Goal: Check status: Check status

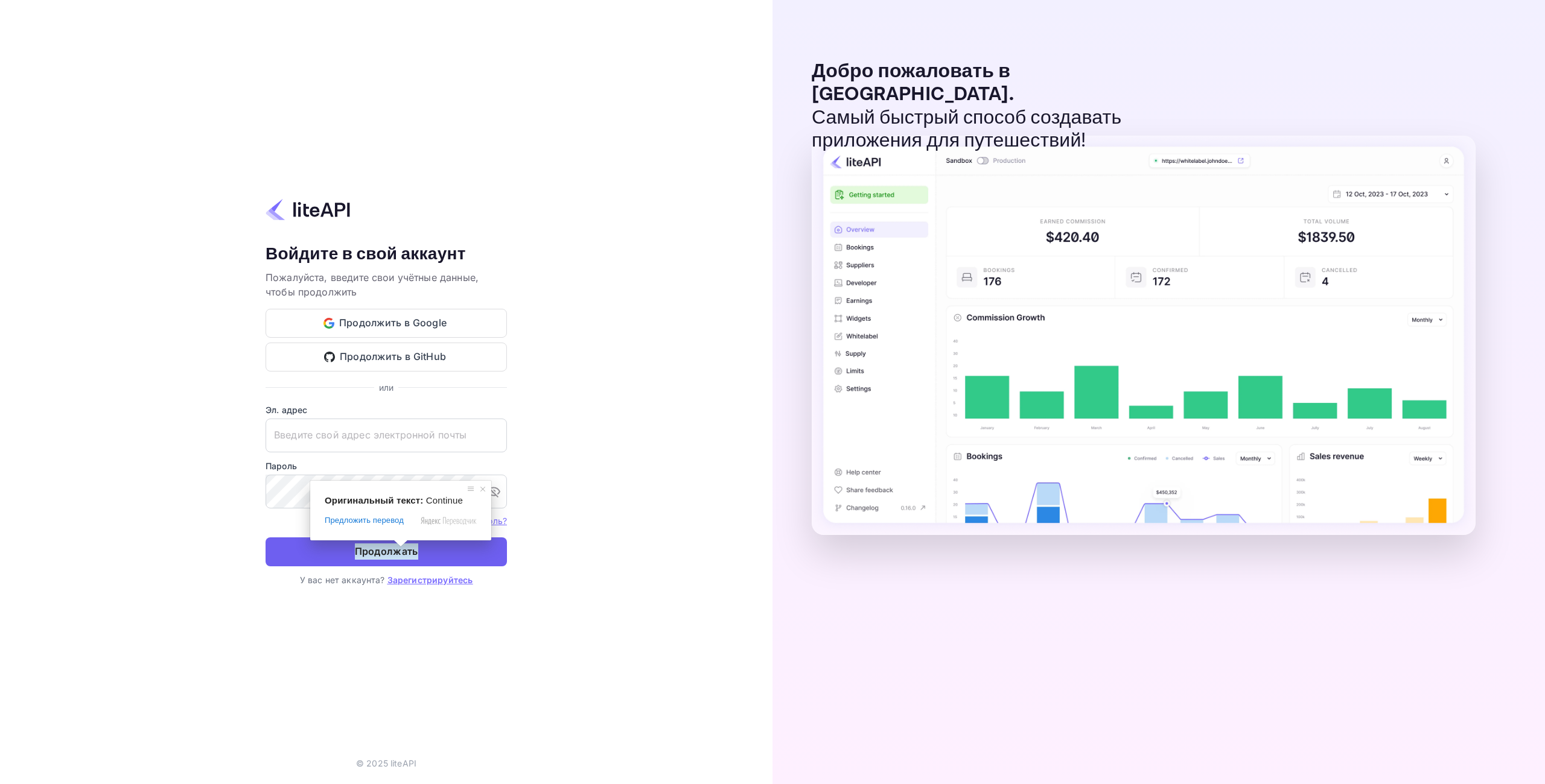
type input "[EMAIL_ADDRESS][DOMAIN_NAME]"
click at [414, 550] on ya-tr-span "Продолжать" at bounding box center [386, 552] width 63 height 17
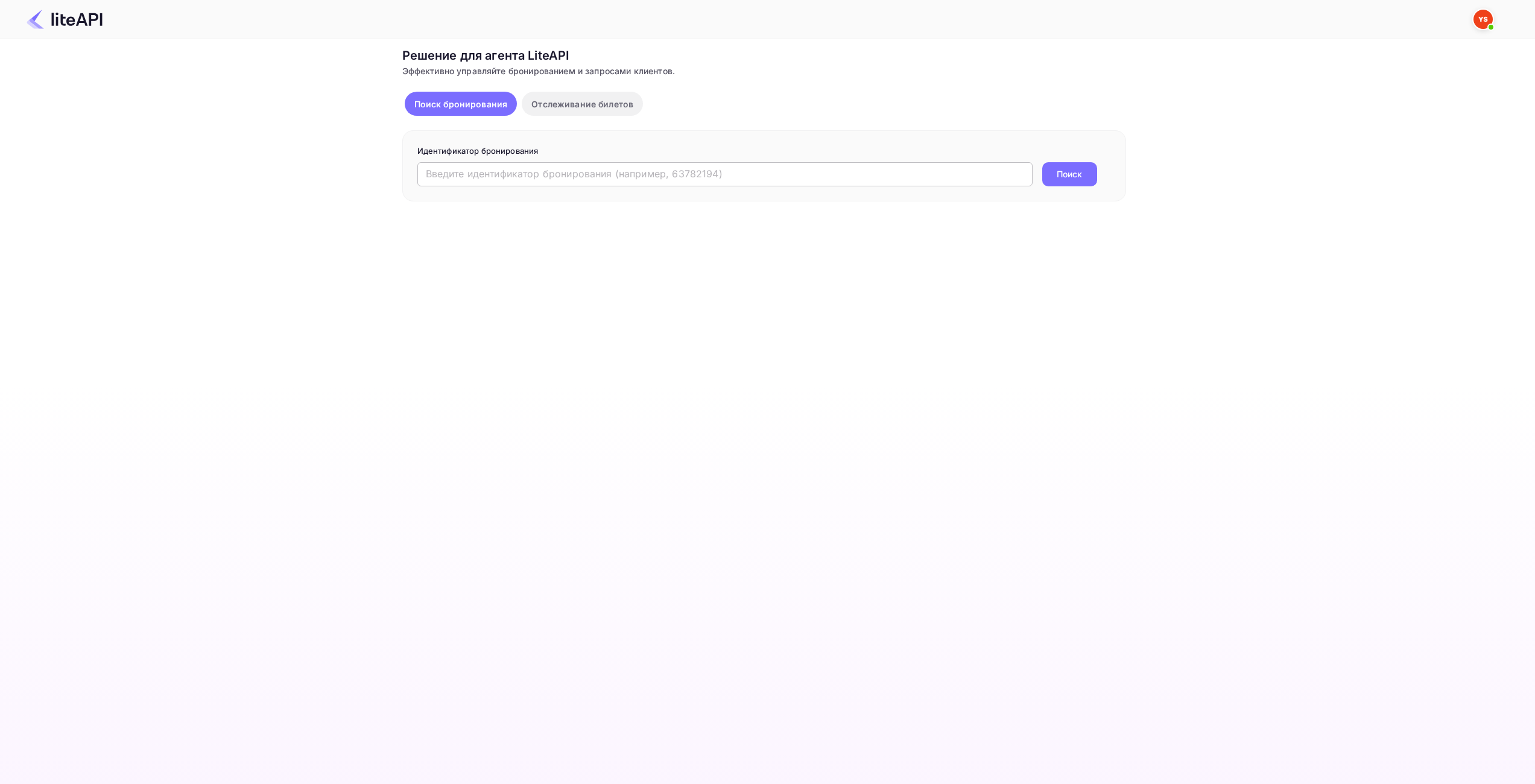
click at [442, 180] on input "text" at bounding box center [725, 174] width 615 height 24
paste input "9049241"
type input "9049241"
click at [1066, 168] on ya-tr-span "Поиск" at bounding box center [1070, 174] width 25 height 13
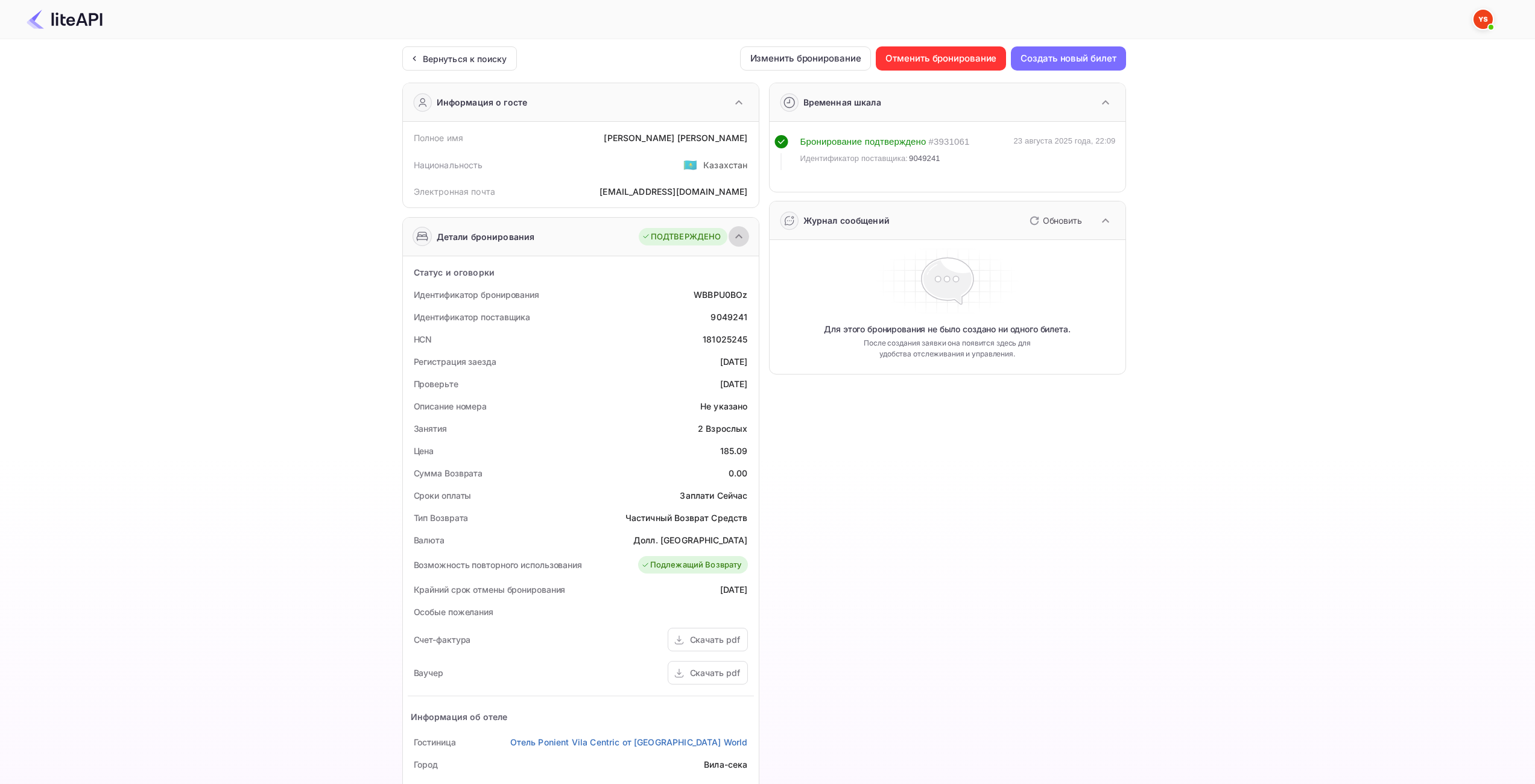
click at [736, 238] on icon "button" at bounding box center [738, 236] width 7 height 4
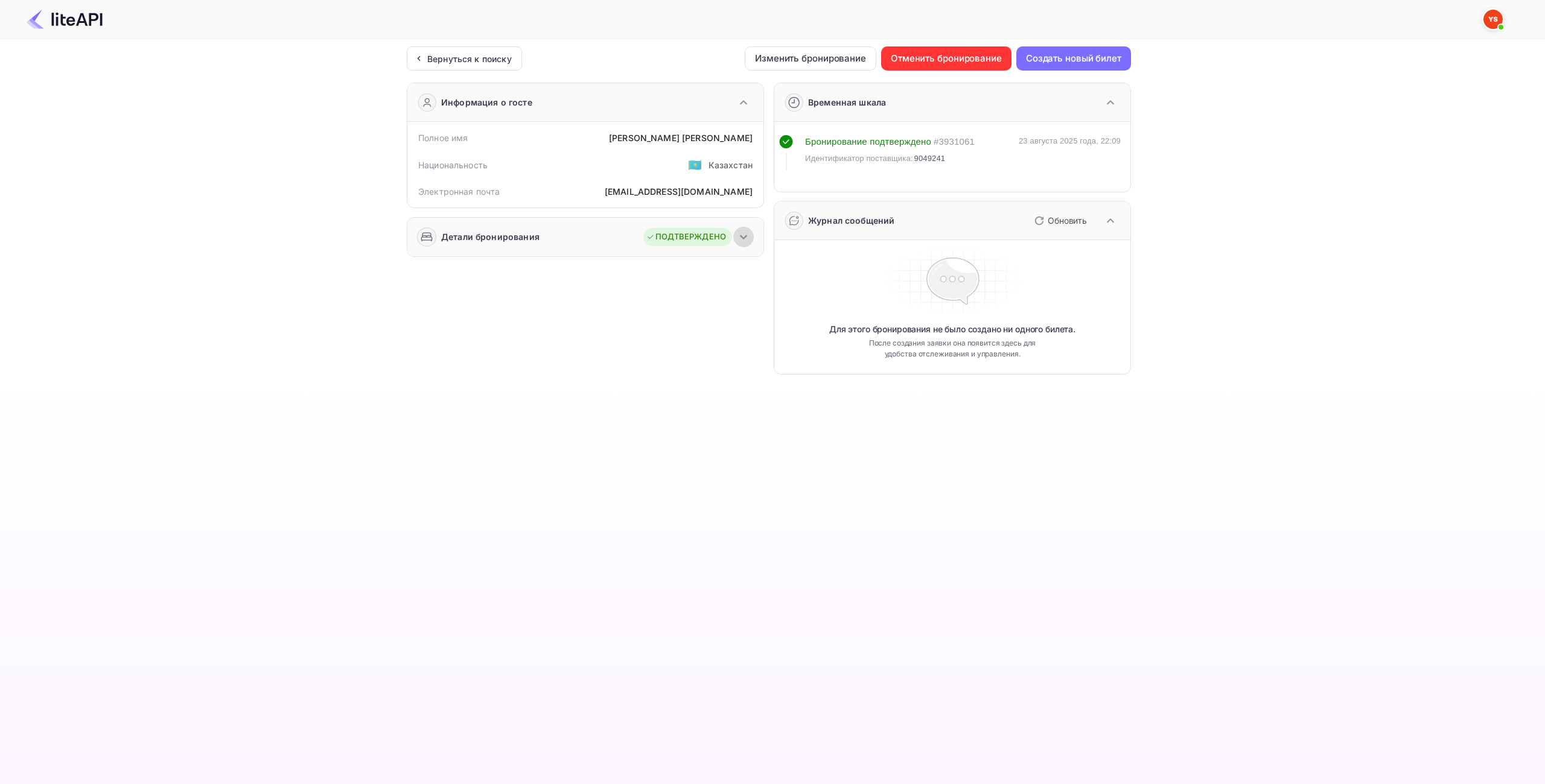
click at [743, 238] on icon "button" at bounding box center [743, 236] width 7 height 4
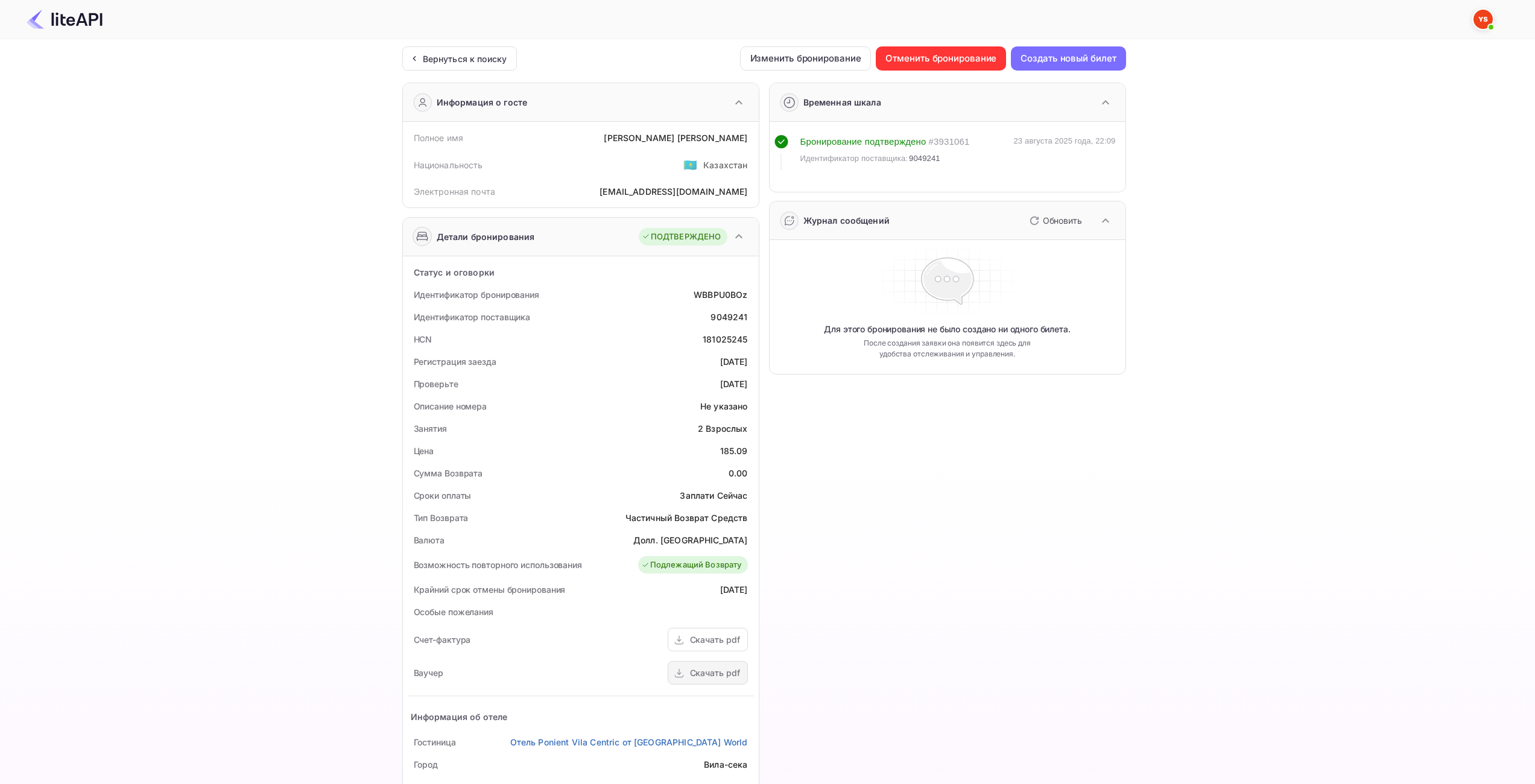
click at [692, 678] on div "Скачать pdf" at bounding box center [714, 672] width 50 height 13
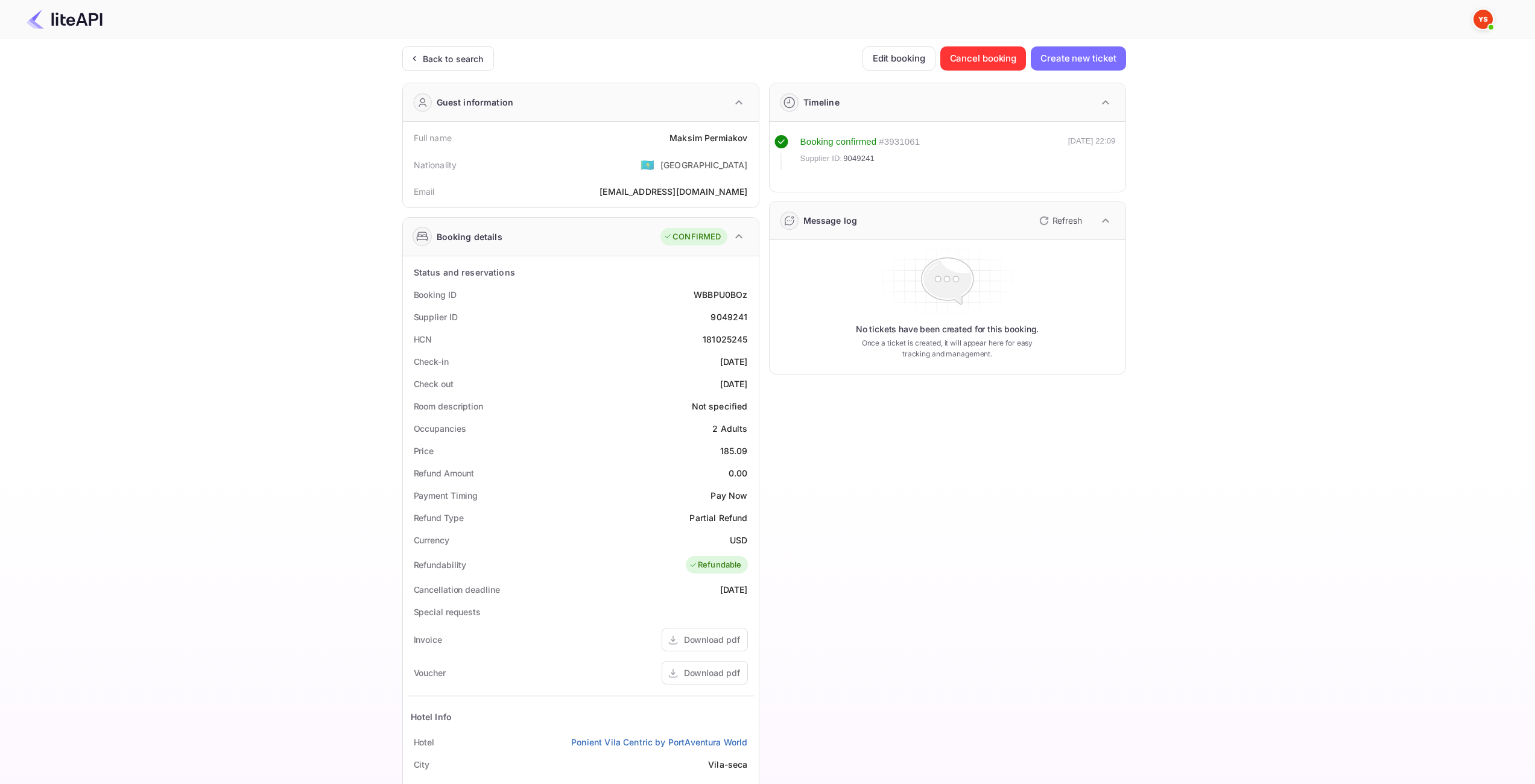
click at [734, 450] on div "185.09" at bounding box center [734, 451] width 28 height 13
copy div "185.09"
click at [738, 538] on ya-tr-span "USD" at bounding box center [738, 540] width 17 height 10
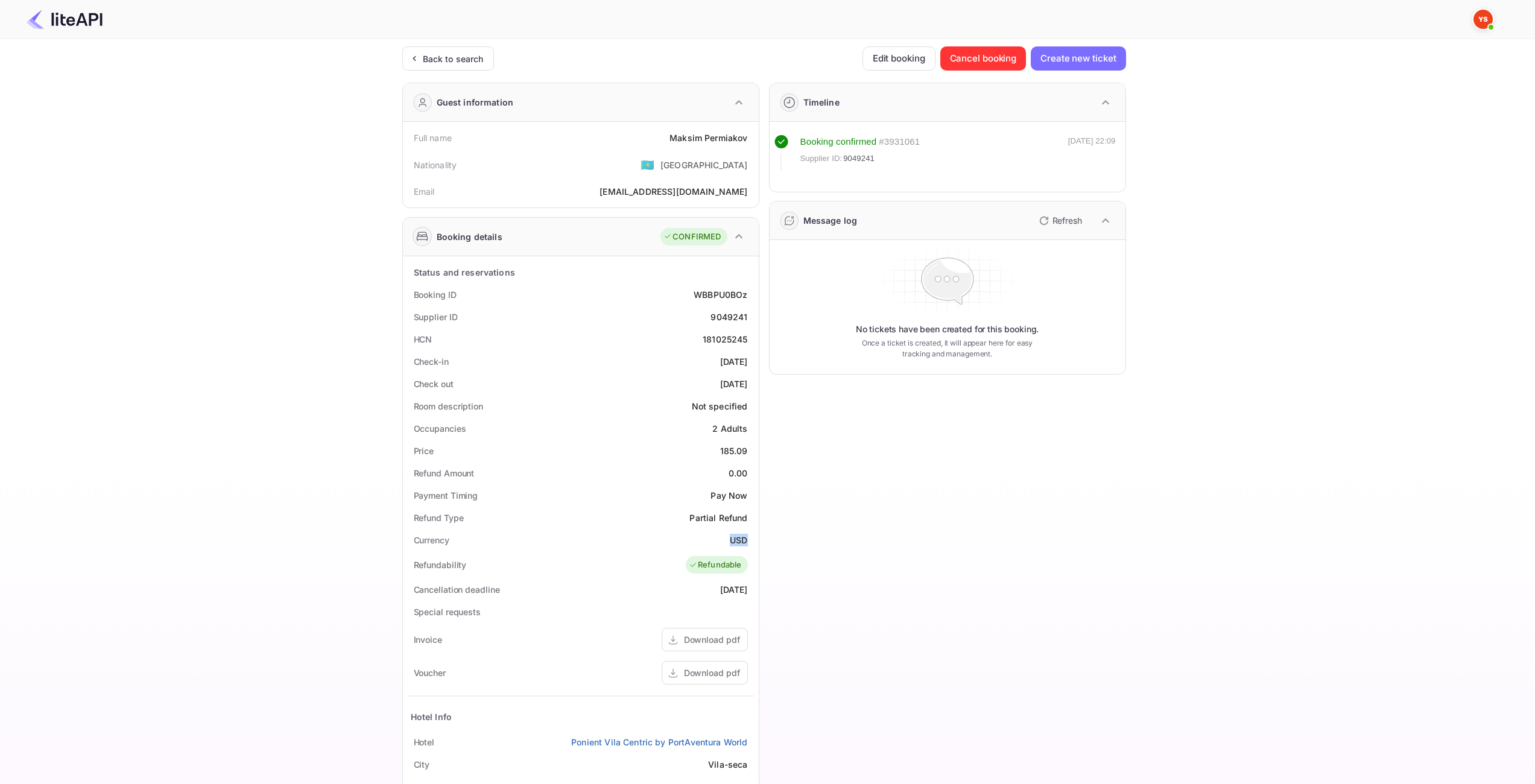
copy ya-tr-span "USD"
